Goal: Book appointment/travel/reservation

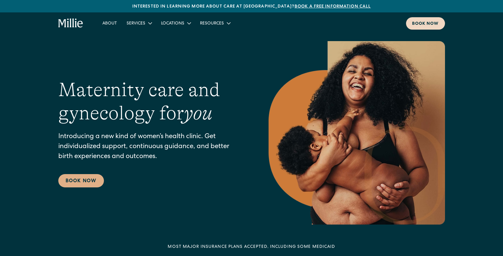
click at [412, 21] on div "Book now" at bounding box center [425, 24] width 27 height 6
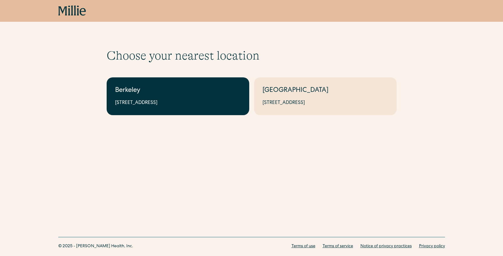
click at [158, 101] on div "2999 Regent St, Suite 524, Berkeley, CA 94705" at bounding box center [178, 102] width 126 height 7
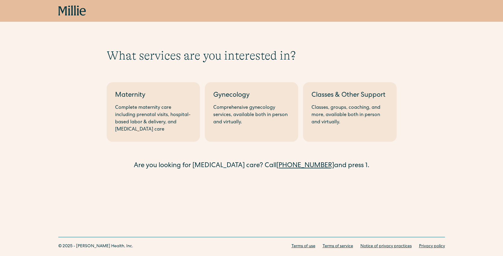
click at [315, 101] on link "Classes & Other Support Classes, groups, coaching, and more, available both in …" at bounding box center [349, 111] width 93 height 59
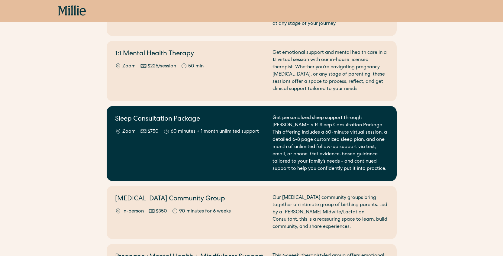
scroll to position [791, 0]
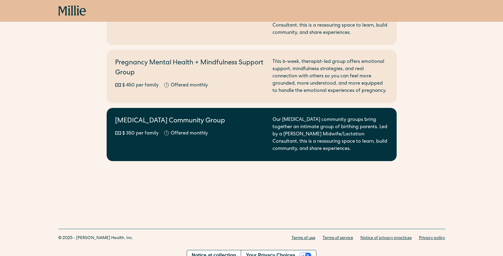
click at [298, 138] on div "Our postpartum community groups bring together an intimate group of birthing pa…" at bounding box center [330, 134] width 116 height 36
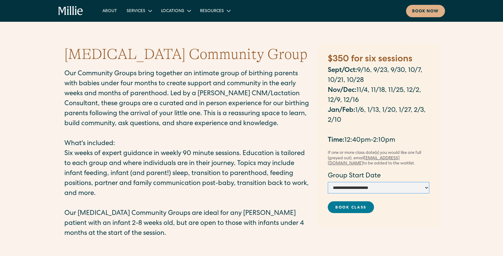
click at [408, 187] on select "**********" at bounding box center [378, 187] width 101 height 11
